Goal: Task Accomplishment & Management: Manage account settings

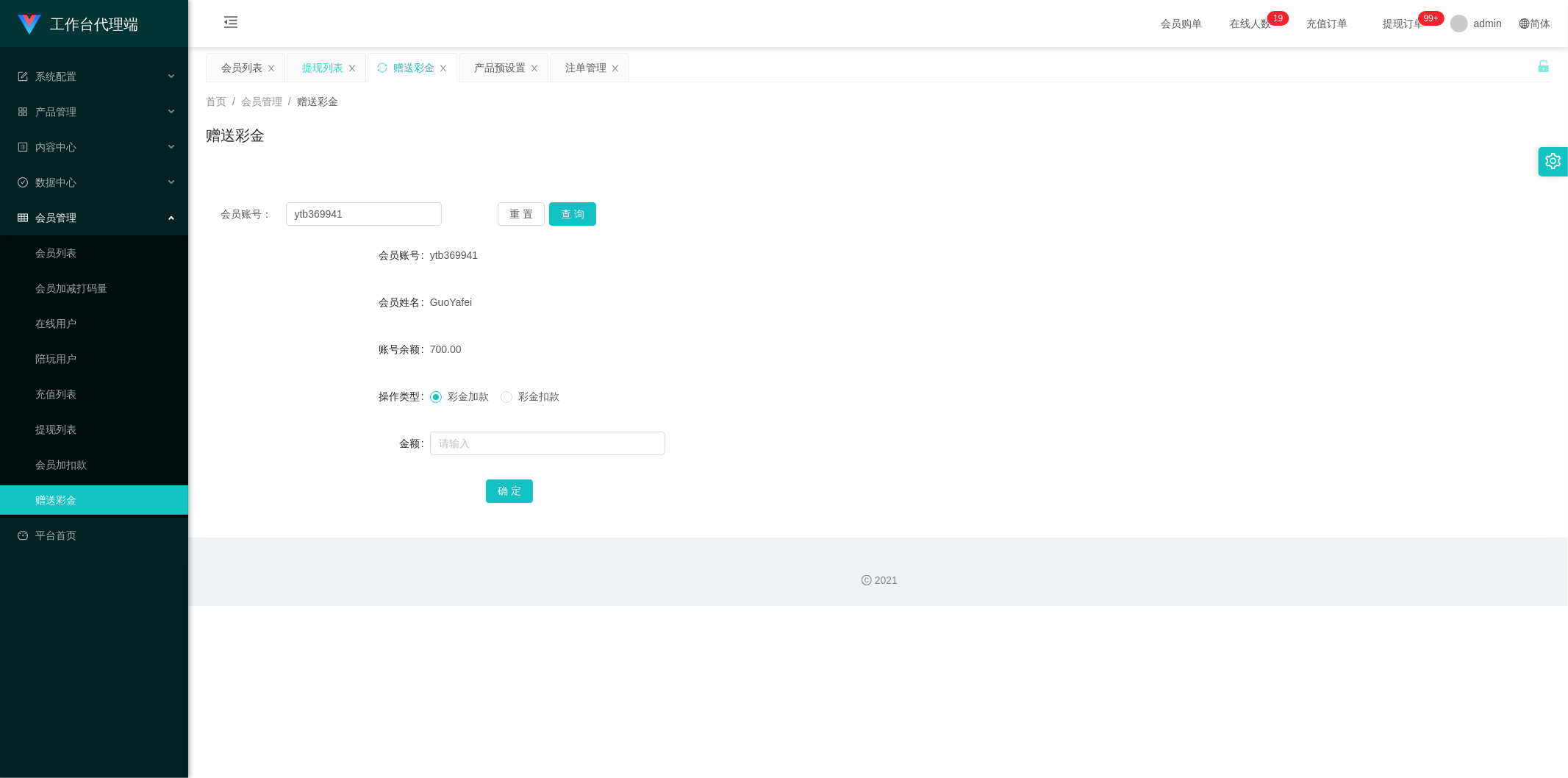
click at [314, 69] on div "提现列表" at bounding box center [323, 67] width 42 height 28
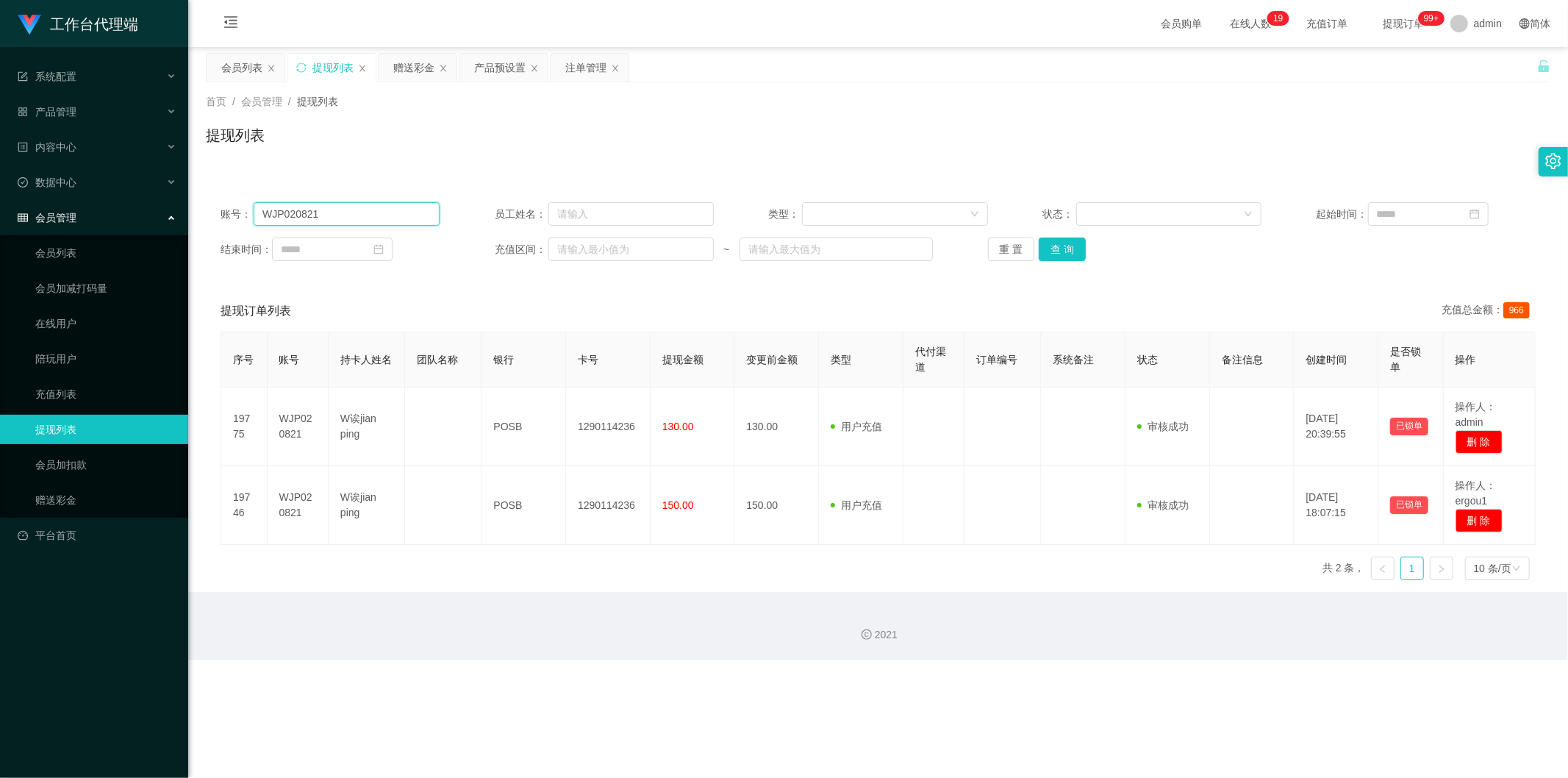
drag, startPoint x: 325, startPoint y: 210, endPoint x: 149, endPoint y: 207, distance: 176.0
click at [149, 207] on section "工作台代理端 系统配置 系统配置列表 管理员列表 管理员分组 systemPays 产品管理 产品列表 产品预设置 开奖记录 注单管理 即时注单 内容中心 数…" at bounding box center [784, 330] width 1568 height 660
type input "xiaoyang"
click at [874, 249] on button "查 询" at bounding box center [1062, 250] width 47 height 24
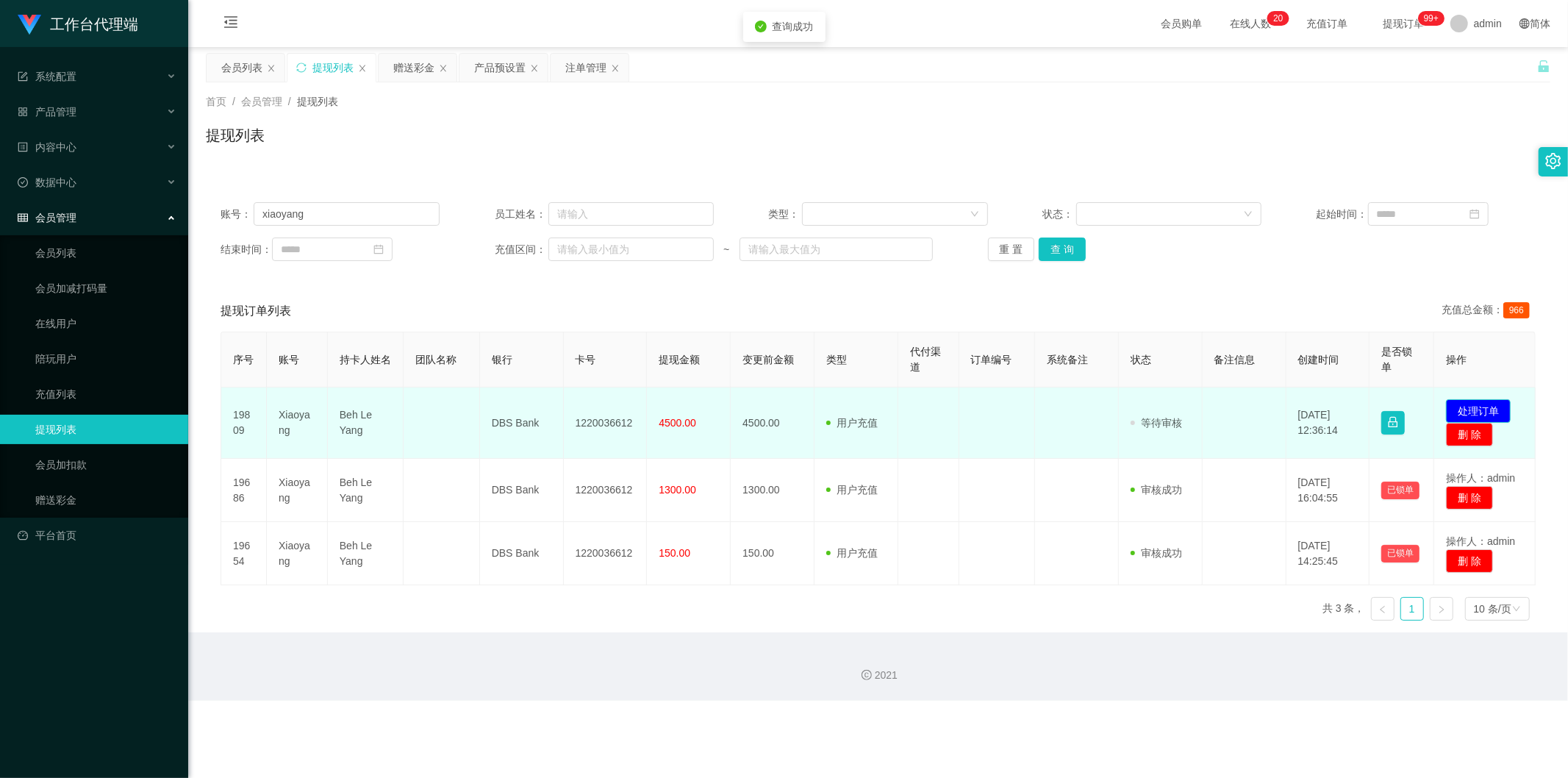
click at [874, 406] on button "处理订单" at bounding box center [1478, 411] width 64 height 24
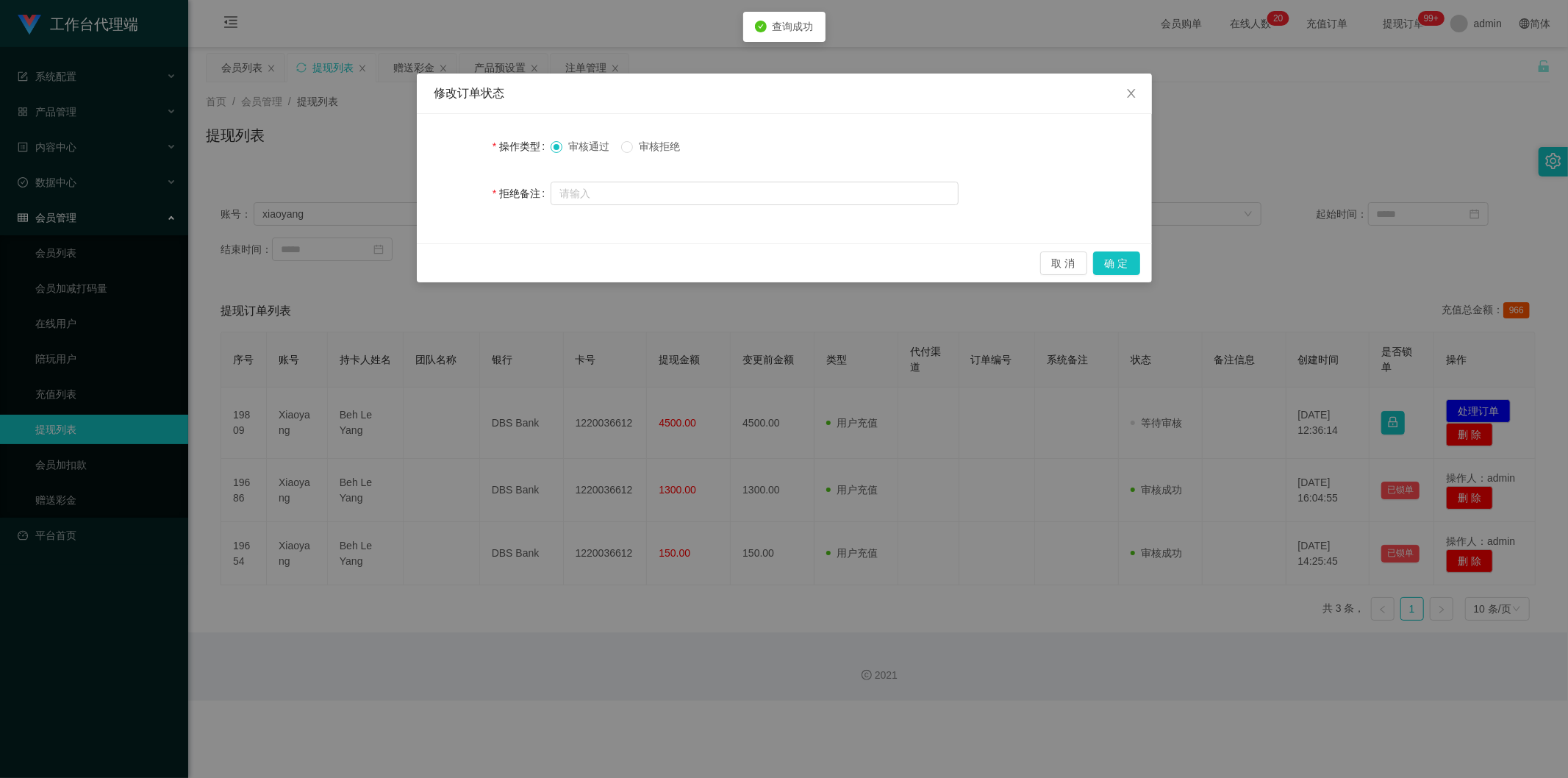
click at [678, 142] on span "审核拒绝" at bounding box center [658, 147] width 53 height 12
click at [874, 270] on button "确 定" at bounding box center [1116, 264] width 47 height 24
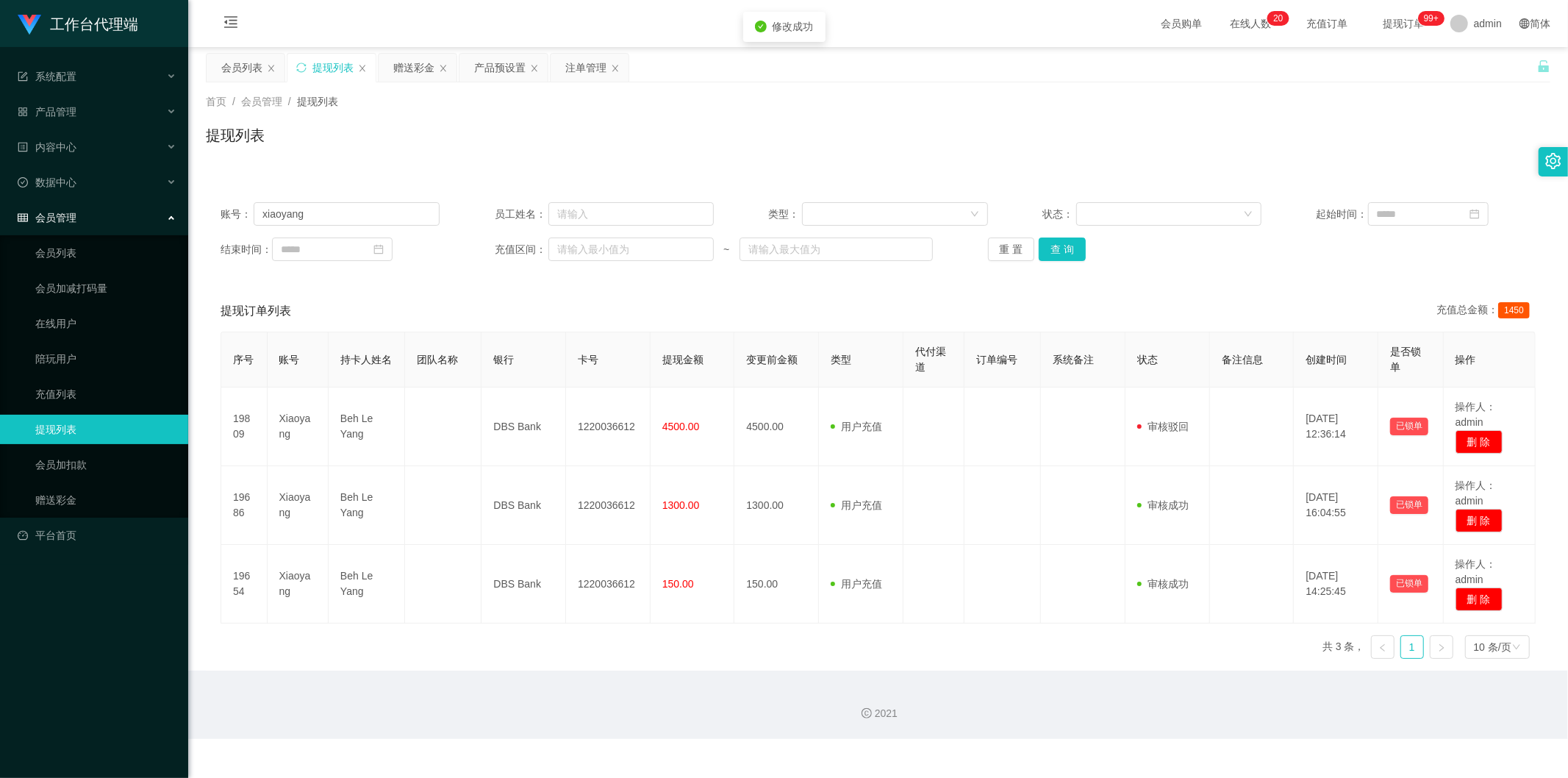
click at [874, 155] on div "提现列表" at bounding box center [878, 141] width 1344 height 34
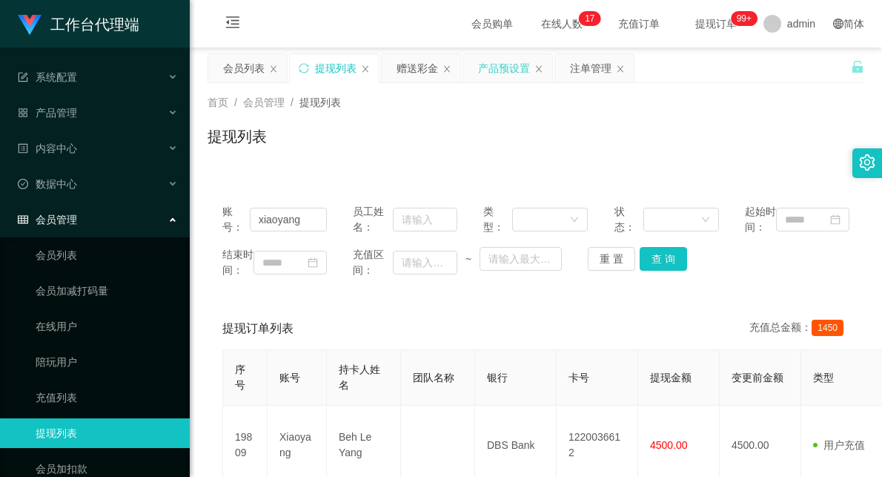
click at [507, 67] on div "产品预设置" at bounding box center [504, 68] width 52 height 28
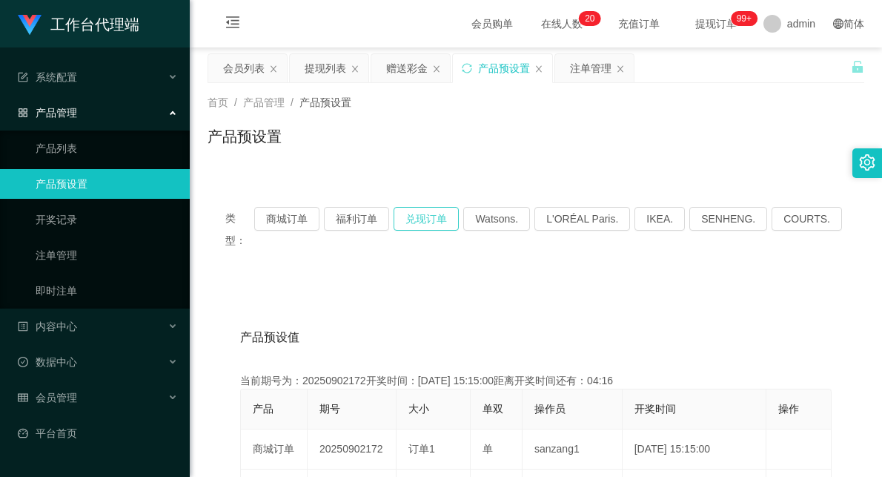
click at [442, 223] on button "兑现订单" at bounding box center [426, 219] width 65 height 24
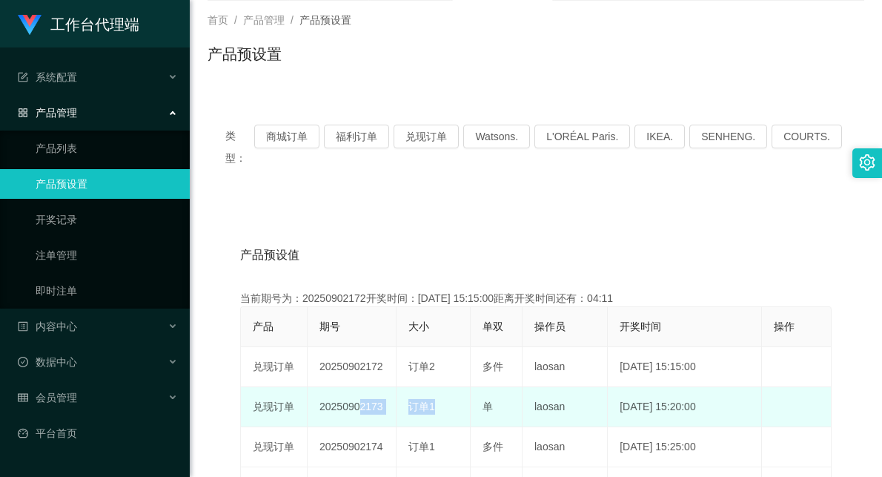
drag, startPoint x: 356, startPoint y: 386, endPoint x: 483, endPoint y: 383, distance: 126.9
click at [480, 387] on tr "兑现订单 20250902173 订单1 单 laosan [DATE] 15:20:00 编 辑 限制投注" at bounding box center [536, 407] width 591 height 40
click at [498, 399] on div "单" at bounding box center [496, 407] width 27 height 16
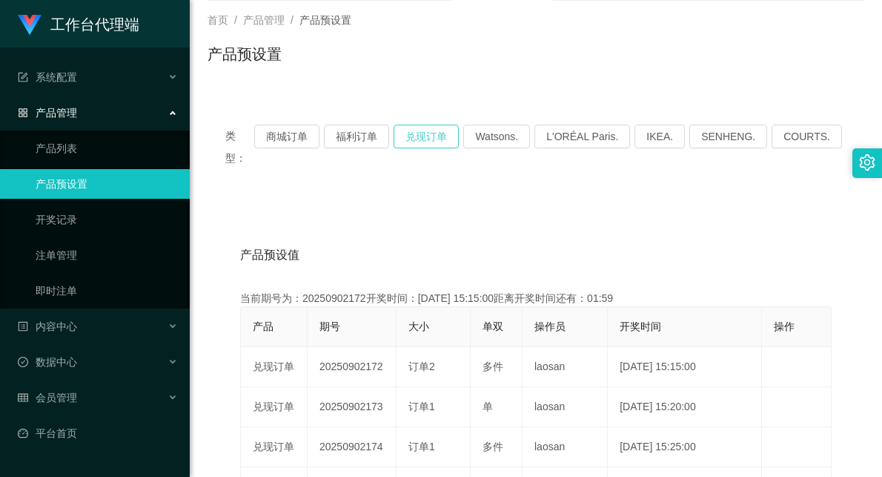
click at [448, 137] on button "兑现订单" at bounding box center [426, 137] width 65 height 24
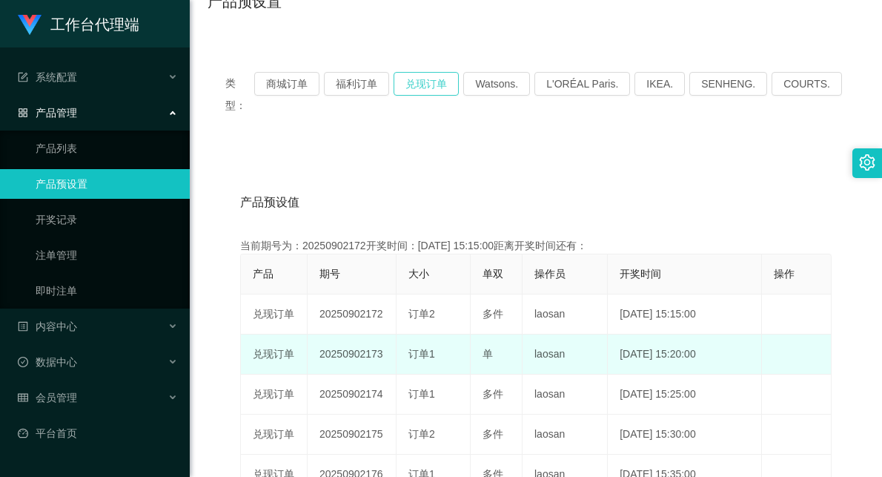
scroll to position [165, 0]
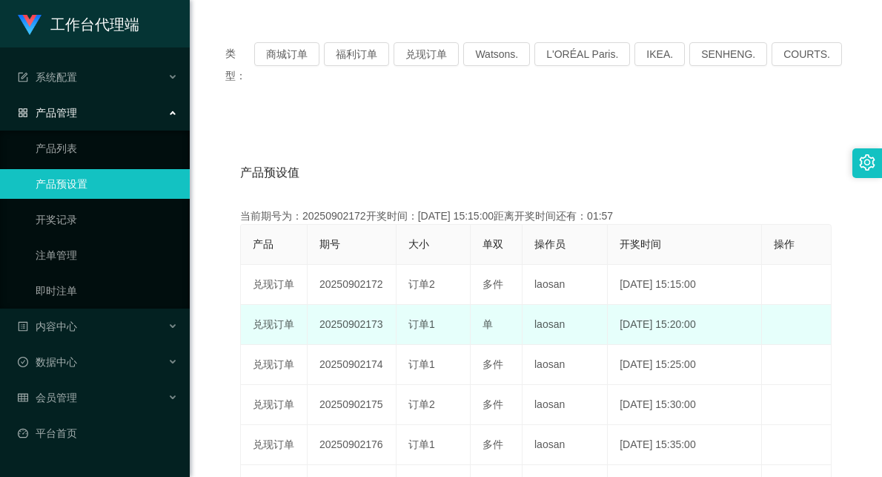
drag, startPoint x: 412, startPoint y: 298, endPoint x: 538, endPoint y: 297, distance: 125.3
click at [515, 305] on tr "兑现订单 20250902173 订单1 单 laosan [DATE] 15:20:00 编 辑 限制投注" at bounding box center [536, 325] width 591 height 40
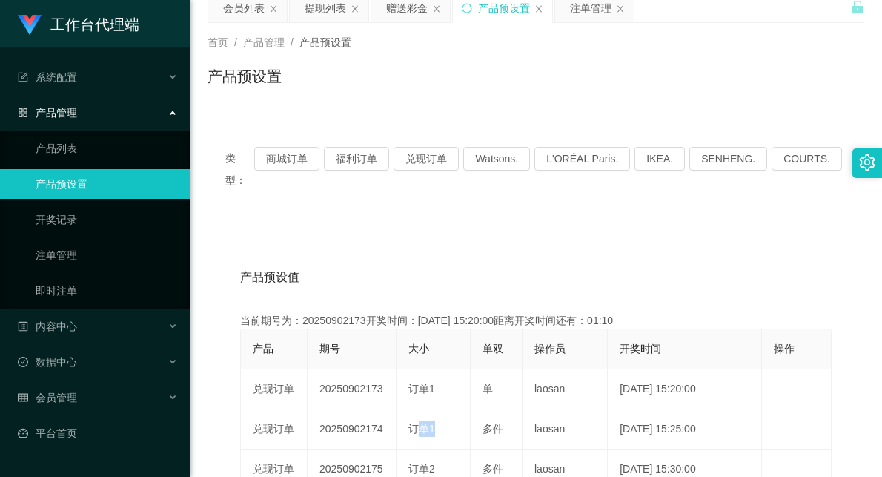
scroll to position [0, 0]
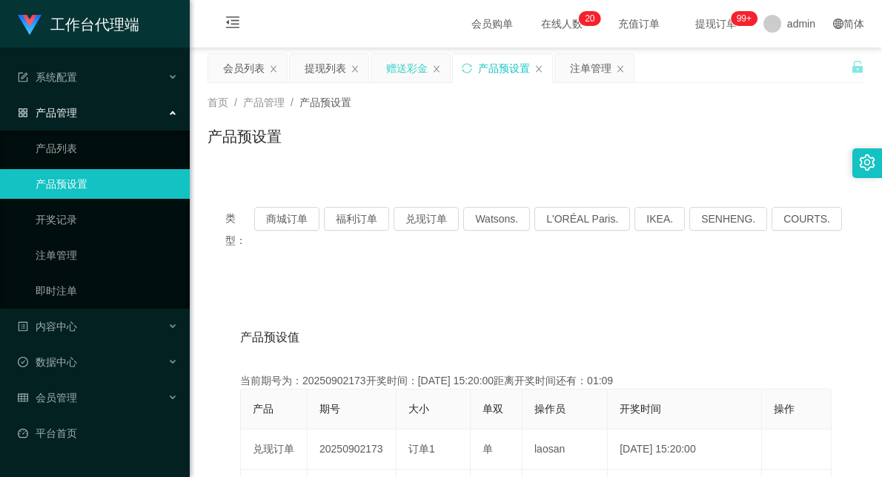
click at [399, 73] on div "赠送彩金" at bounding box center [407, 68] width 42 height 28
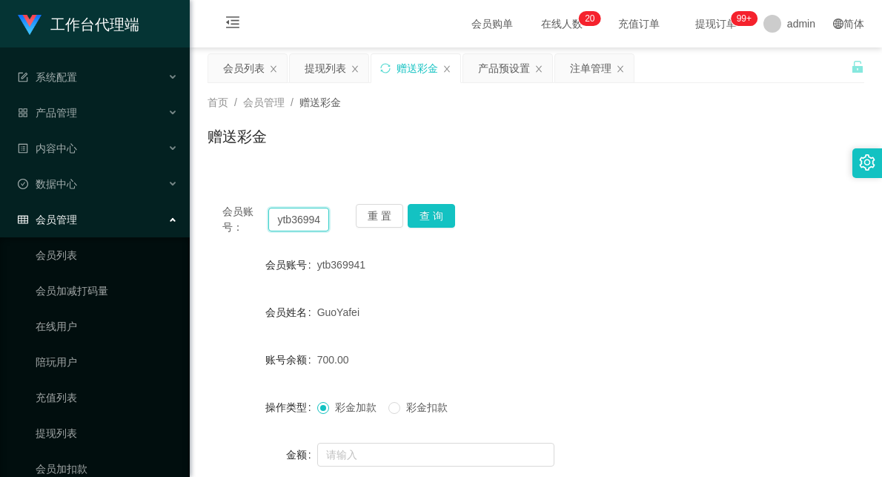
click at [304, 219] on input "ytb369941" at bounding box center [298, 220] width 61 height 24
paste input "Michelle3938"
type input "Michelle3938"
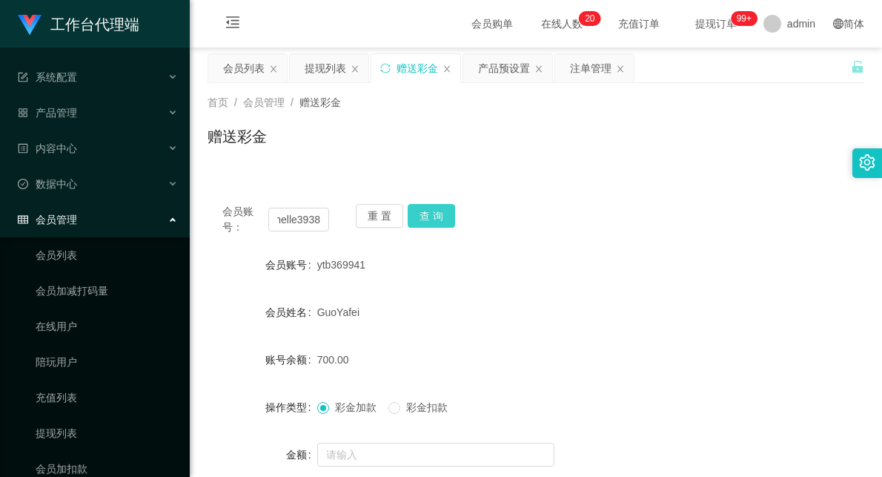
scroll to position [0, 0]
click at [426, 211] on button "查 询" at bounding box center [431, 216] width 47 height 24
click at [560, 241] on div "会员账号： Michelle3938 重 置 查 询 会员账号 Michelle3938 会员姓名 [PERSON_NAME] 账号余额 1450.00 操作…" at bounding box center [536, 369] width 657 height 360
click at [574, 70] on div "注单管理" at bounding box center [591, 68] width 42 height 28
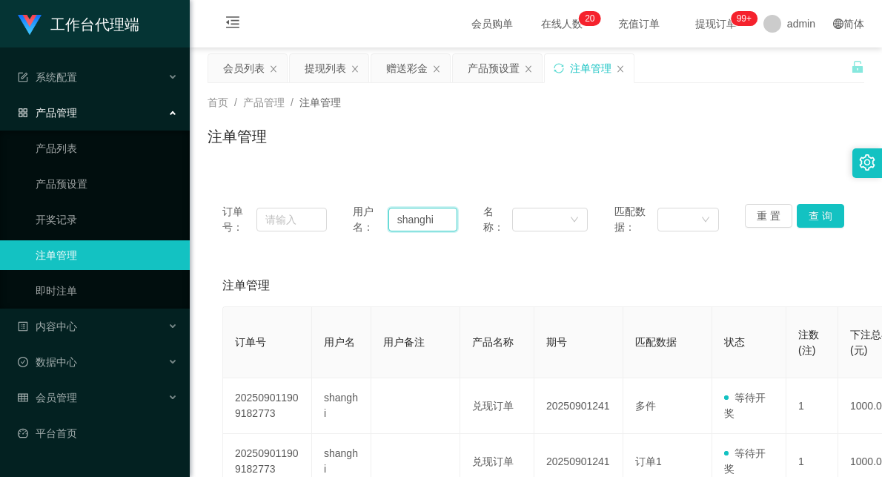
click at [410, 224] on input "shanghi" at bounding box center [423, 220] width 69 height 24
paste input "Michelle3938"
type input "Michelle3938"
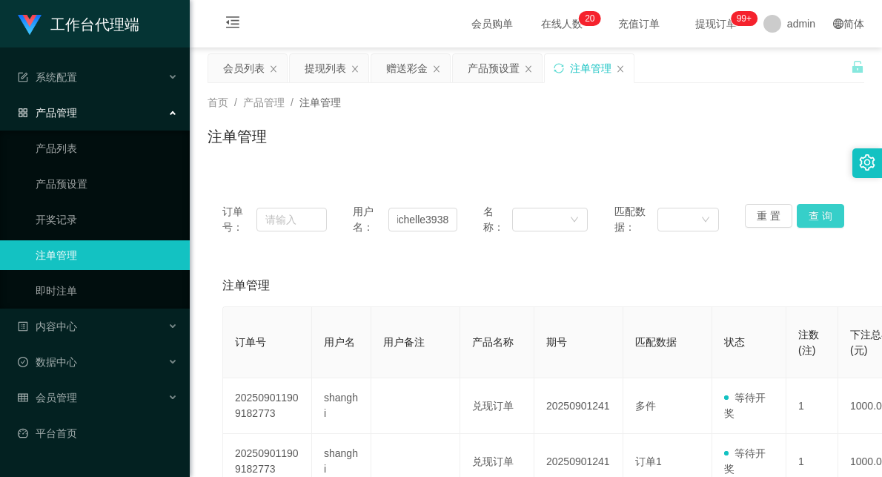
click at [813, 211] on button "查 询" at bounding box center [820, 216] width 47 height 24
click at [812, 218] on button "查 询" at bounding box center [820, 216] width 47 height 24
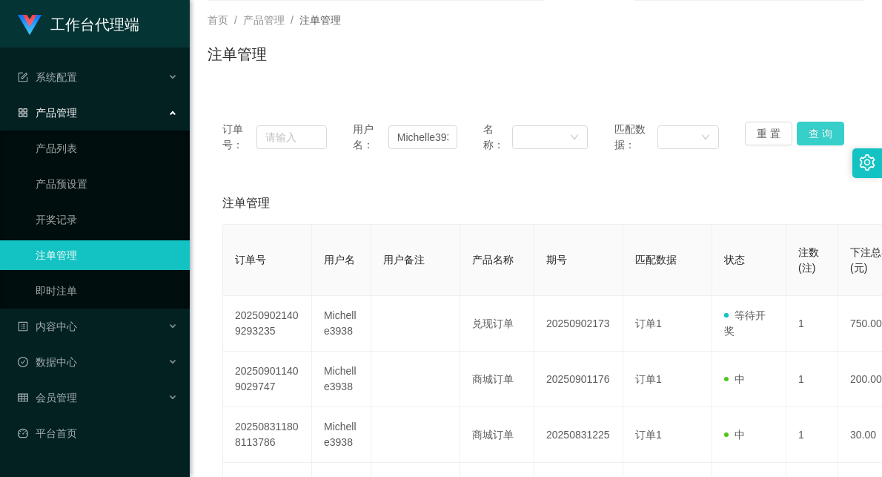
click at [811, 135] on button "查 询" at bounding box center [820, 134] width 47 height 24
click at [806, 131] on button "查 询" at bounding box center [820, 134] width 47 height 24
click at [401, 137] on input "Michelle3938" at bounding box center [423, 137] width 69 height 24
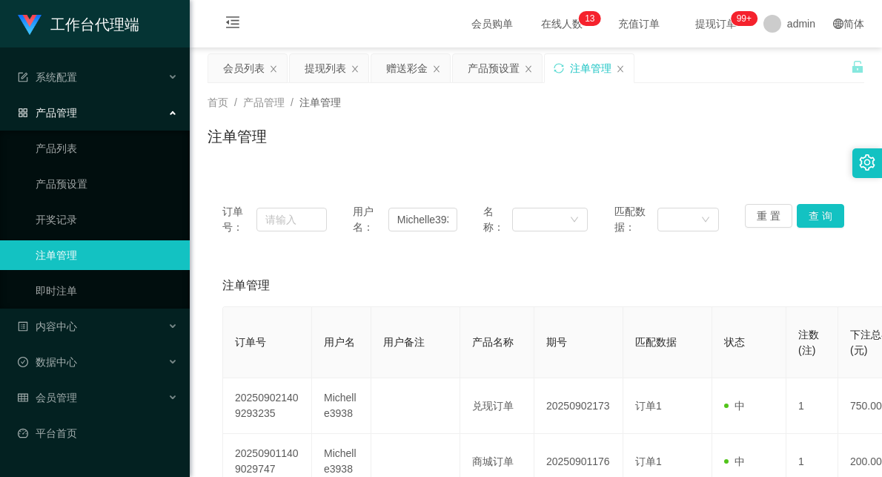
drag, startPoint x: 397, startPoint y: 70, endPoint x: 413, endPoint y: 96, distance: 30.9
click at [397, 70] on div "赠送彩金" at bounding box center [407, 68] width 42 height 28
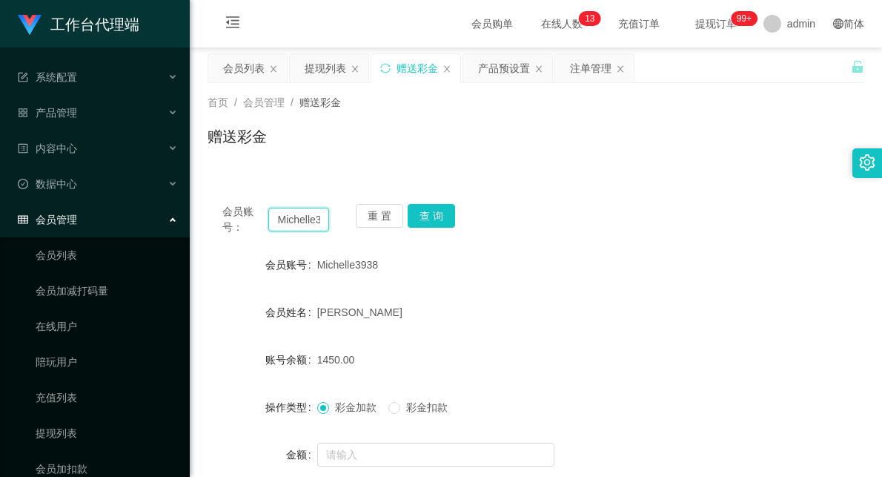
click at [299, 217] on input "Michelle3938" at bounding box center [298, 220] width 61 height 24
click at [433, 217] on button "查 询" at bounding box center [431, 216] width 47 height 24
click at [423, 403] on span "彩金扣款" at bounding box center [426, 407] width 53 height 12
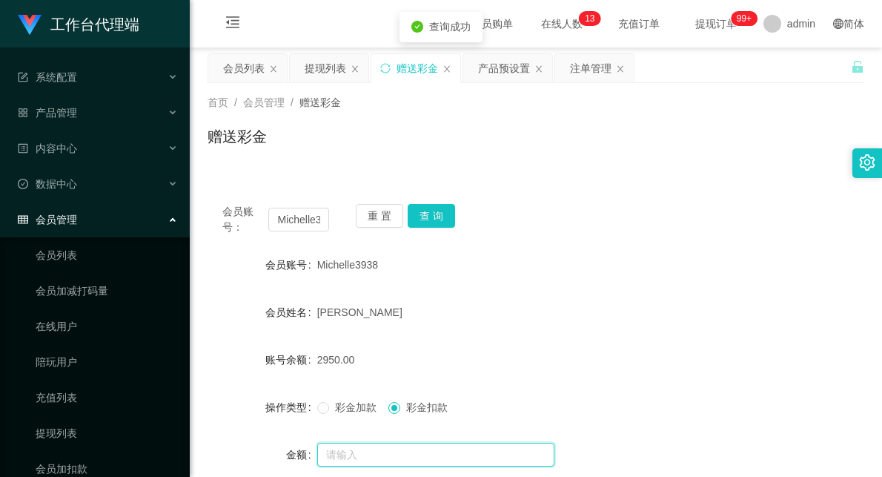
click at [403, 458] on input "text" at bounding box center [435, 455] width 237 height 24
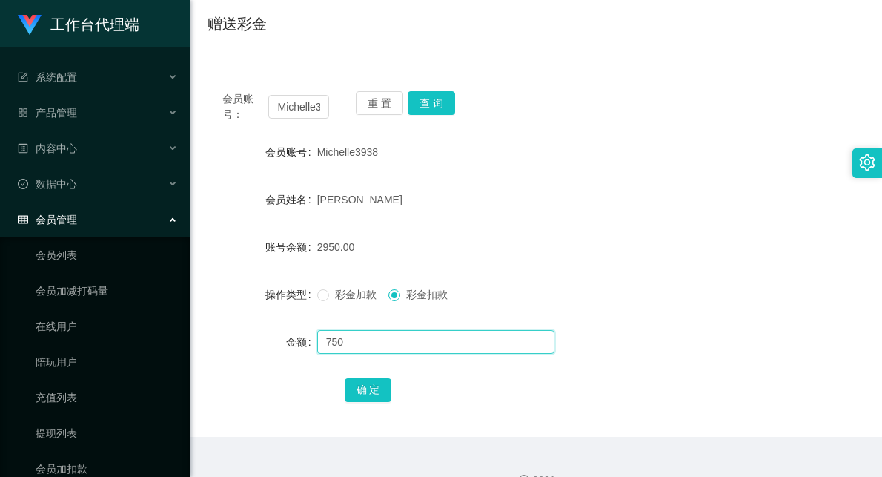
scroll to position [142, 0]
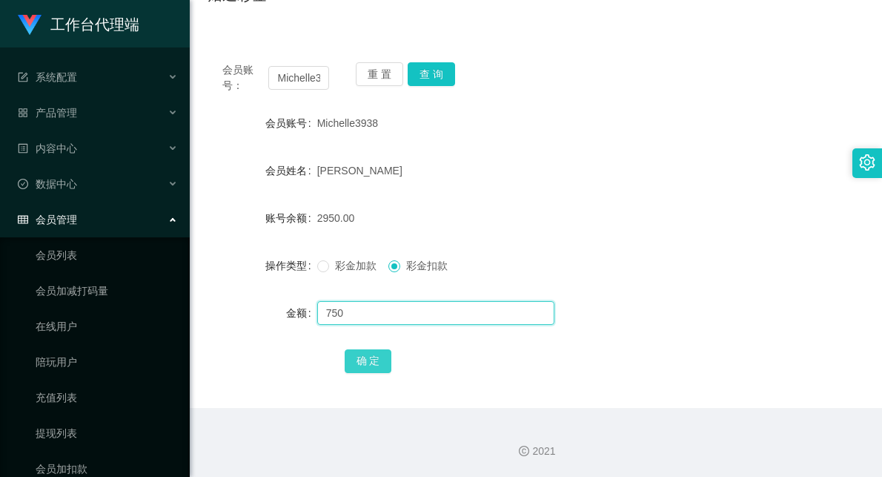
type input "750"
drag, startPoint x: 374, startPoint y: 363, endPoint x: 382, endPoint y: 361, distance: 7.7
click at [374, 363] on button "确 定" at bounding box center [368, 361] width 47 height 24
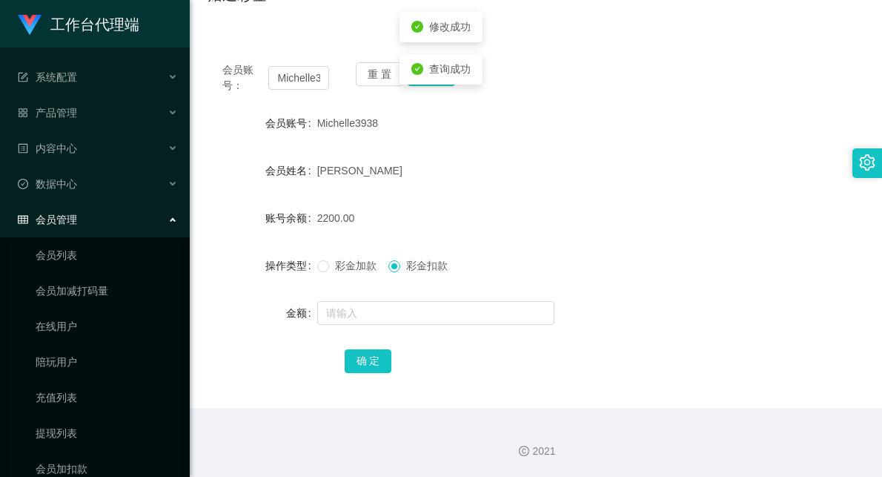
click at [595, 201] on form "会员账号 Michelle3938 会员姓名 [PERSON_NAME] 账号余额 2200.00 操作类型 彩金加款 彩金扣款 金额 确 定" at bounding box center [536, 241] width 657 height 267
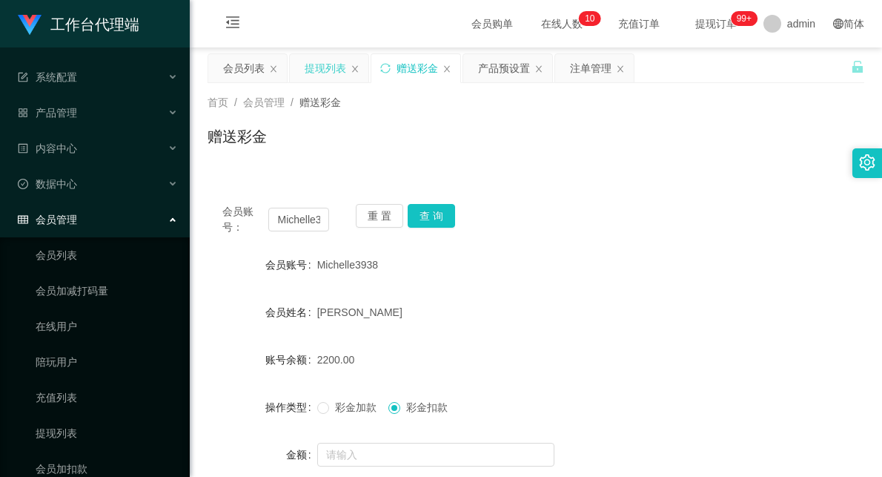
click at [319, 63] on div "提现列表" at bounding box center [326, 68] width 42 height 28
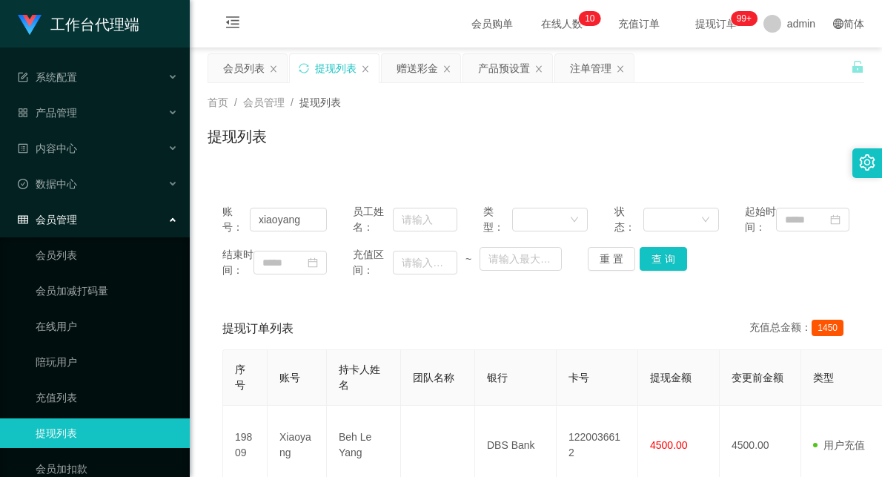
click at [249, 69] on div "会员列表" at bounding box center [244, 68] width 42 height 28
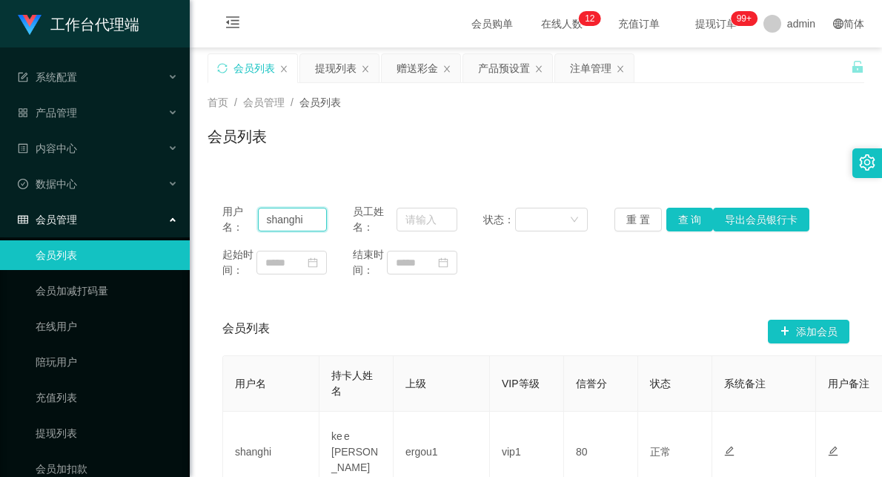
click at [278, 215] on input "shanghi" at bounding box center [292, 220] width 69 height 24
paste input "Michelle3938"
type input "Michelle3938"
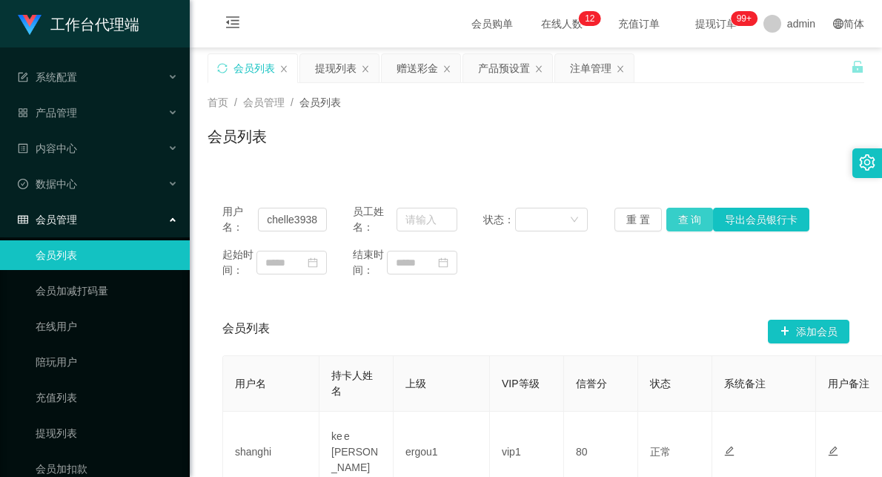
drag, startPoint x: 697, startPoint y: 215, endPoint x: 690, endPoint y: 219, distance: 8.6
click at [697, 215] on button "查 询" at bounding box center [690, 220] width 47 height 24
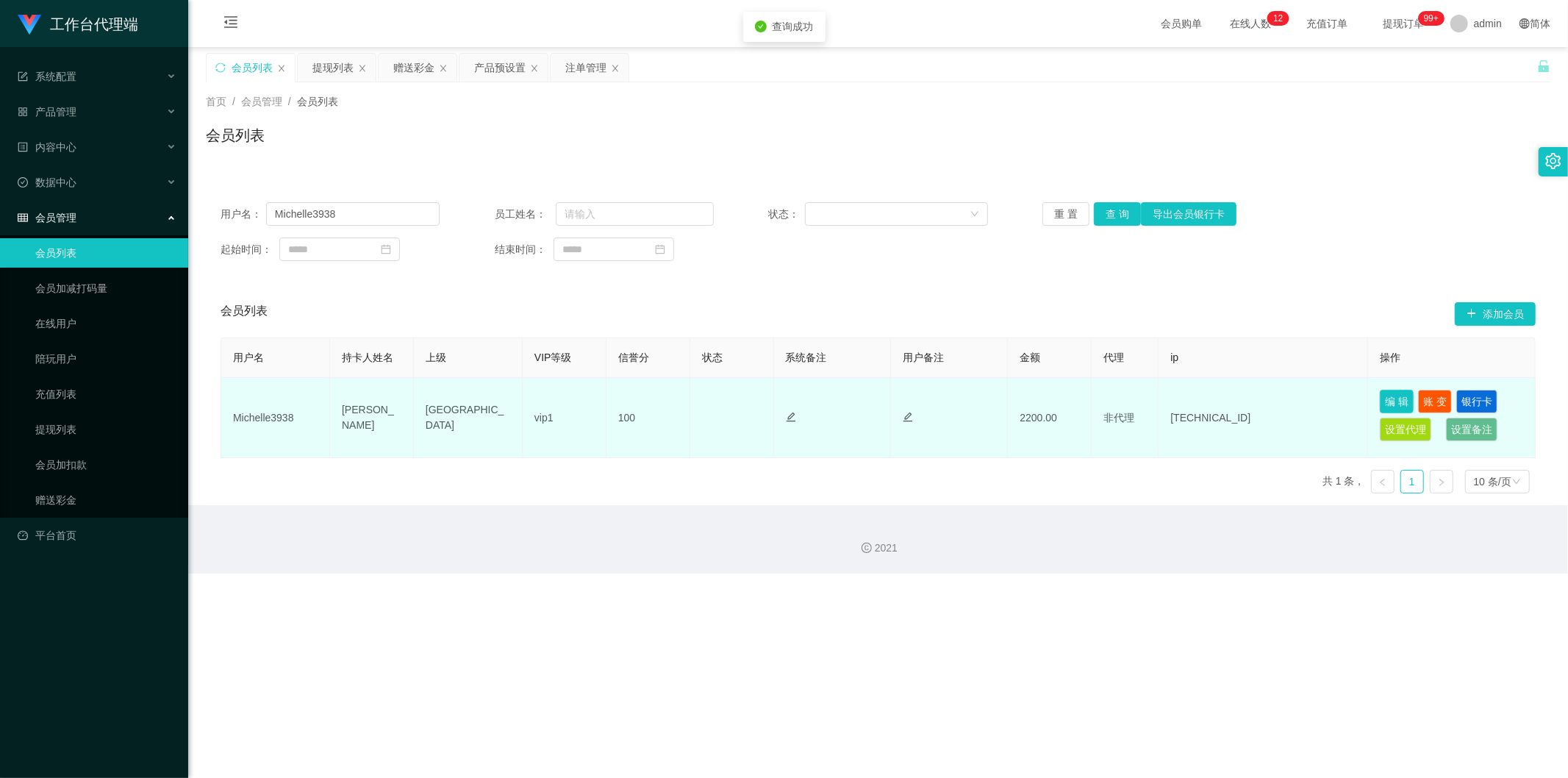
click at [874, 401] on button "编 辑" at bounding box center [1397, 401] width 34 height 24
type input "Michelle3938"
type input "[PERSON_NAME]"
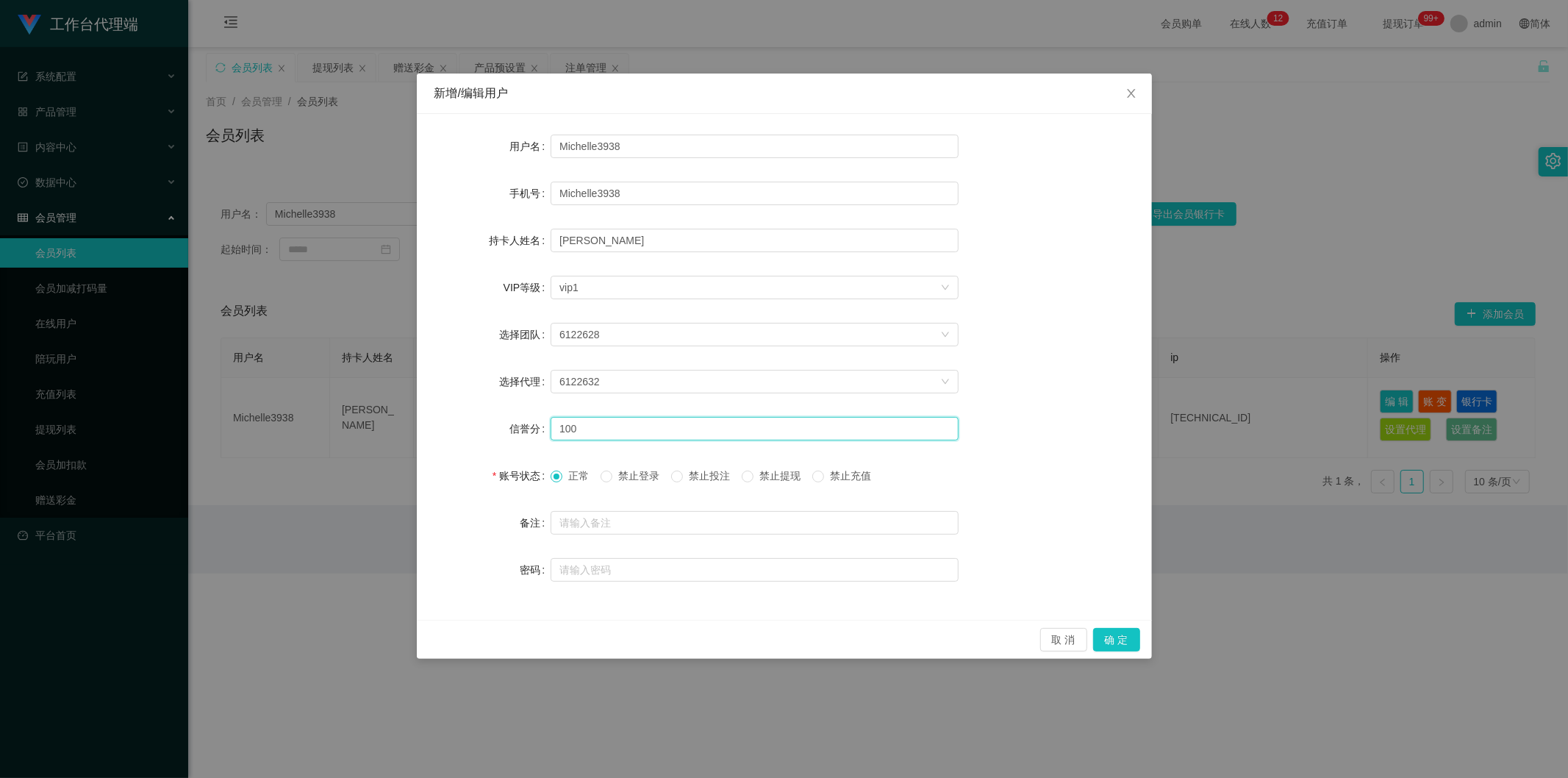
drag, startPoint x: 571, startPoint y: 431, endPoint x: 507, endPoint y: 425, distance: 64.3
click at [507, 425] on div "信誉分 100" at bounding box center [784, 428] width 700 height 30
type input "80"
click at [874, 472] on button "确 定" at bounding box center [1116, 639] width 47 height 24
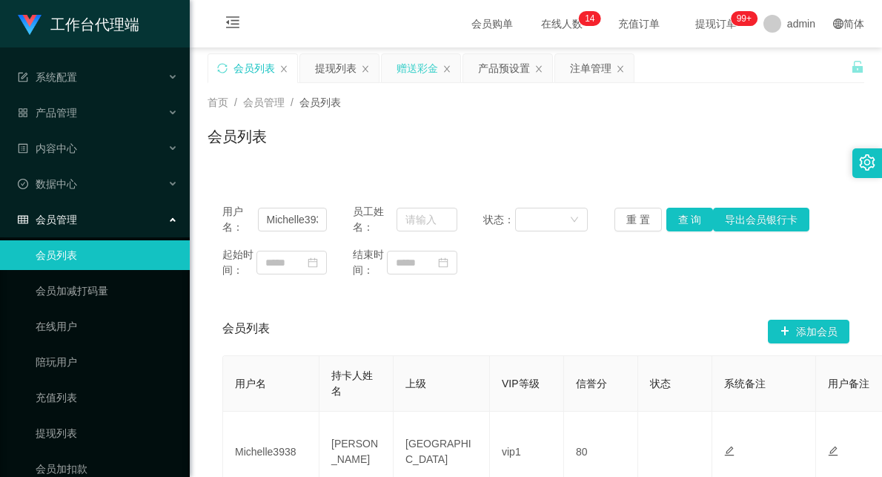
click at [415, 63] on div "赠送彩金" at bounding box center [418, 68] width 42 height 28
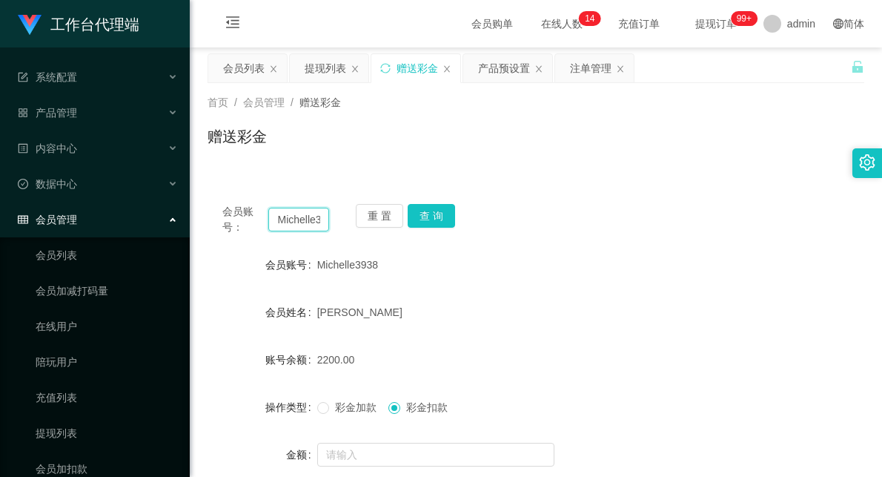
click at [291, 213] on input "Michelle3938" at bounding box center [298, 220] width 61 height 24
type input "wenhao"
click at [432, 215] on button "查 询" at bounding box center [431, 216] width 47 height 24
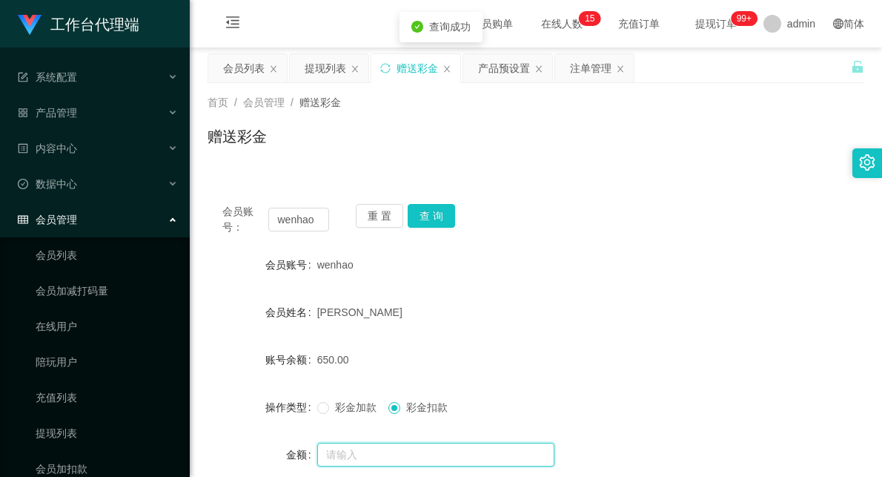
click at [399, 458] on input "text" at bounding box center [435, 455] width 237 height 24
click at [330, 410] on span "彩金加款" at bounding box center [355, 407] width 53 height 12
click at [369, 451] on input "text" at bounding box center [435, 455] width 237 height 24
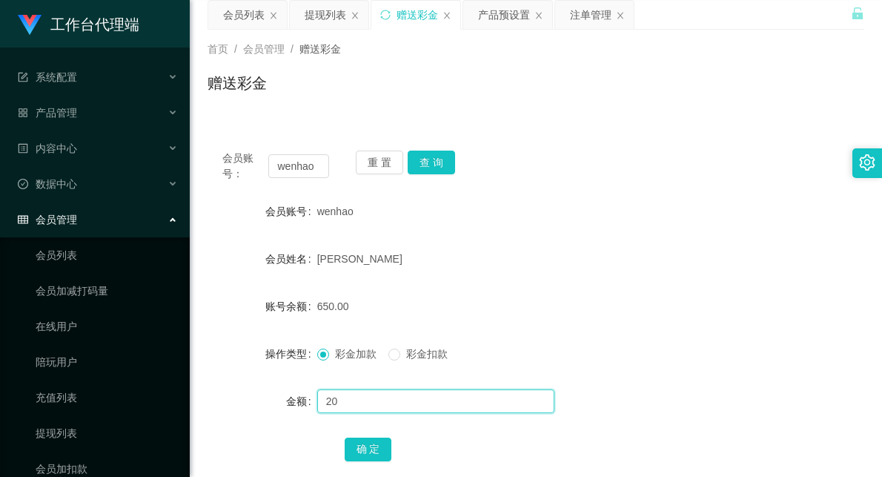
scroll to position [82, 0]
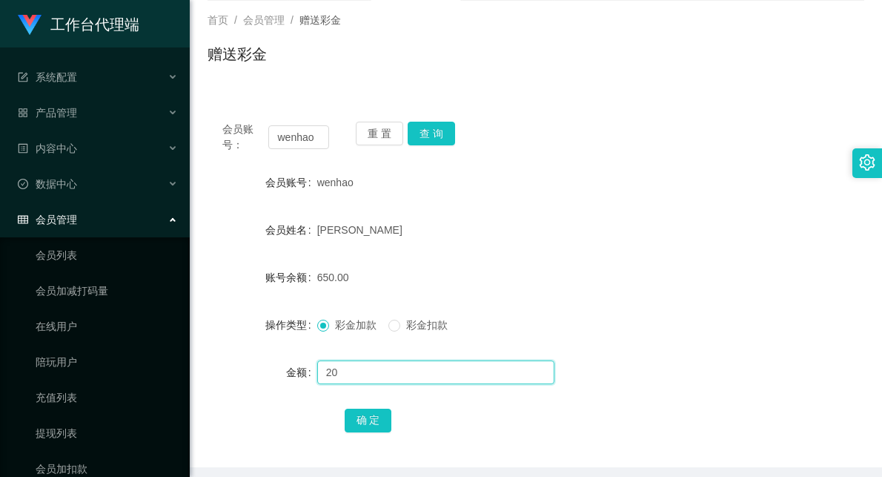
type input "20"
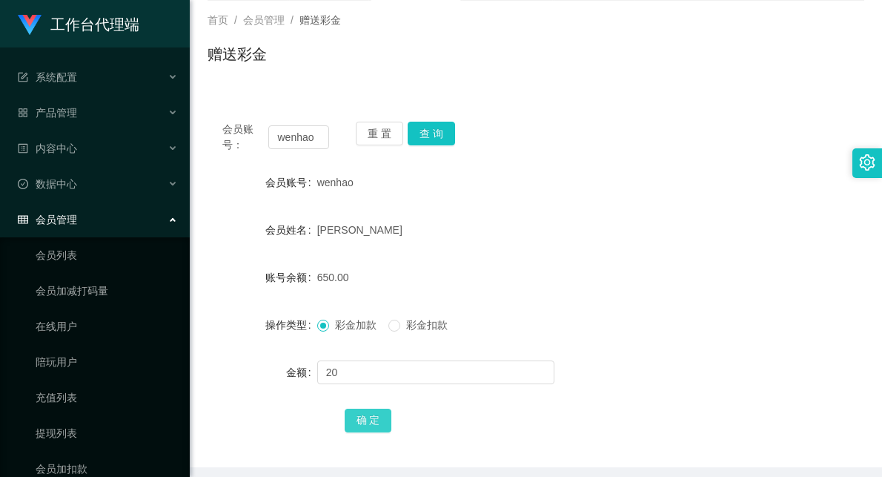
click at [374, 413] on button "确 定" at bounding box center [368, 421] width 47 height 24
